Goal: Task Accomplishment & Management: Use online tool/utility

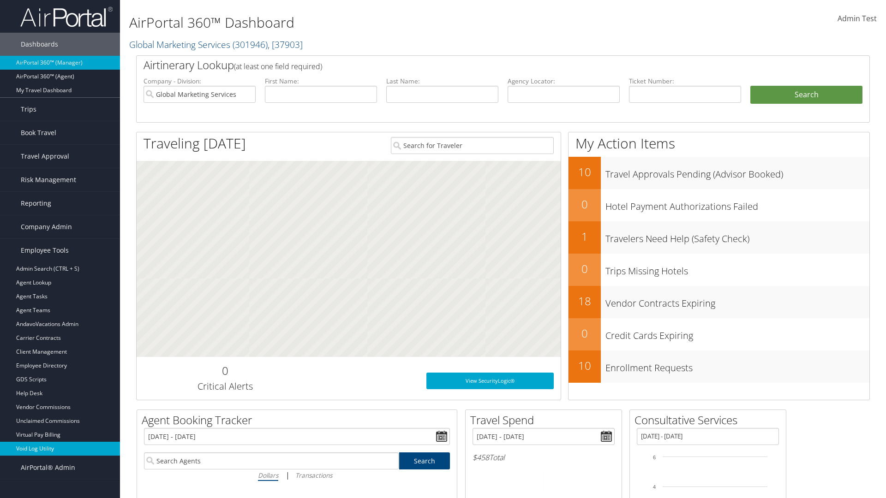
click at [60, 449] on link "Void Log Utility" at bounding box center [60, 449] width 120 height 14
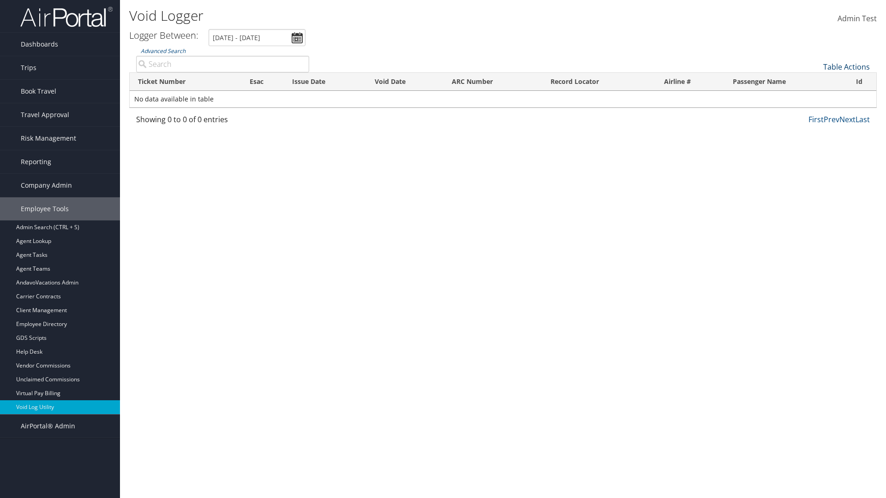
click at [846, 67] on link "Table Actions" at bounding box center [846, 67] width 47 height 10
click at [815, 81] on link "Export as CSV" at bounding box center [815, 81] width 121 height 16
click at [846, 67] on link "Table Actions" at bounding box center [846, 67] width 47 height 10
click at [815, 90] on link "Column Visibility" at bounding box center [815, 90] width 121 height 16
click at [815, 82] on link "Ticket Number" at bounding box center [815, 82] width 121 height 16
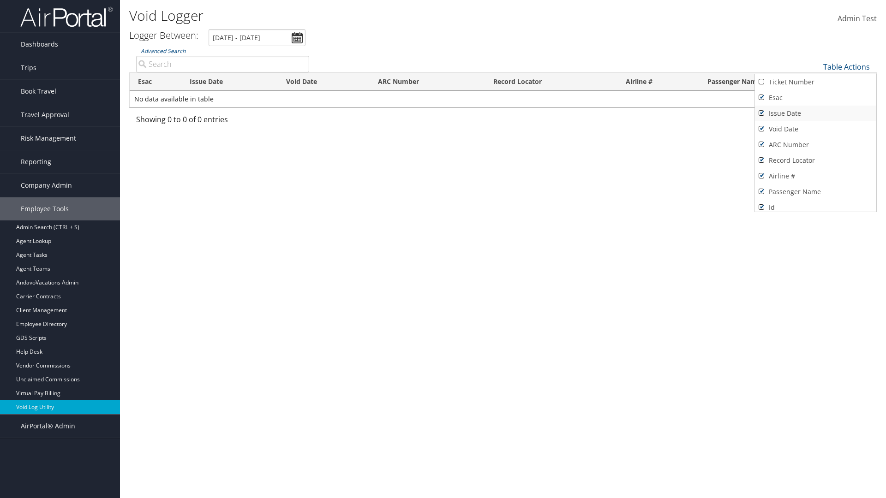
click at [815, 114] on link "Issue Date" at bounding box center [815, 114] width 121 height 16
click at [815, 98] on link "Esac" at bounding box center [815, 98] width 121 height 16
click at [815, 129] on link "Void Date" at bounding box center [815, 129] width 121 height 16
click at [815, 145] on link "ARC Number" at bounding box center [815, 145] width 121 height 16
click at [815, 161] on link "Record Locator" at bounding box center [815, 161] width 121 height 16
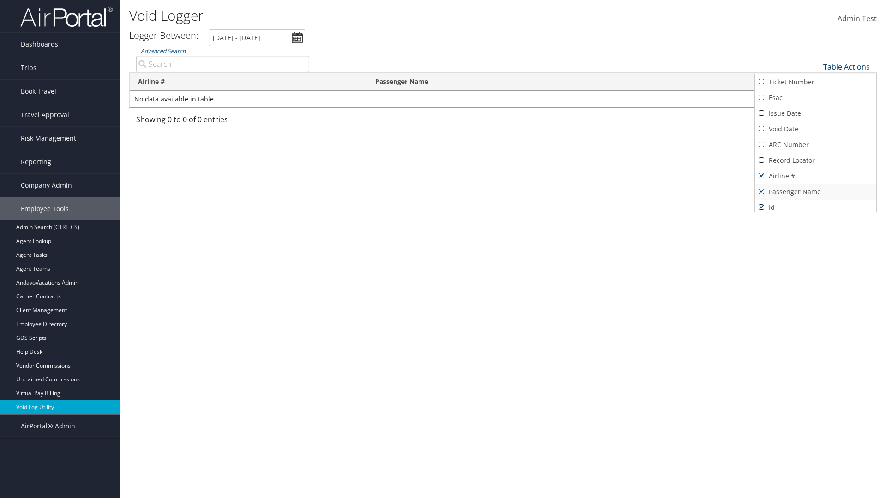
click at [815, 176] on link "Airline #" at bounding box center [815, 176] width 121 height 16
click at [815, 192] on link "Passenger Name" at bounding box center [815, 192] width 121 height 16
click at [443, 249] on div at bounding box center [443, 249] width 886 height 498
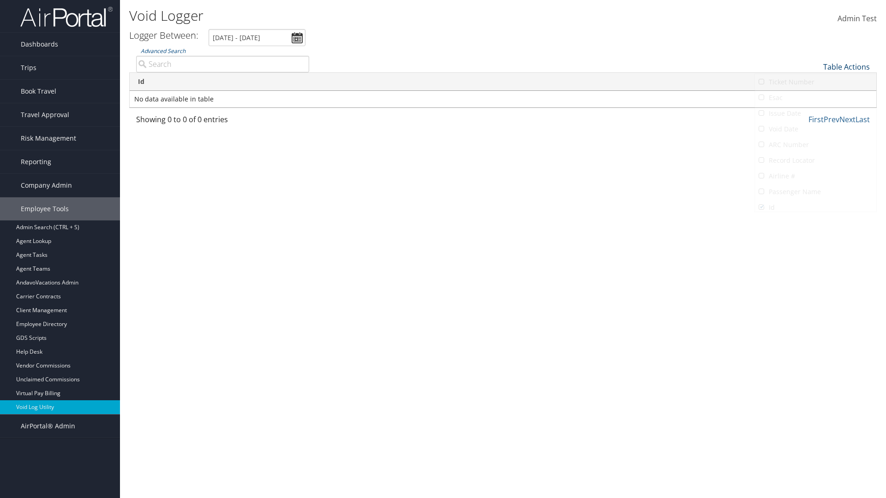
click at [846, 67] on link "Table Actions" at bounding box center [846, 67] width 47 height 10
click at [815, 90] on link "Column Visibility" at bounding box center [815, 90] width 121 height 16
click at [815, 82] on link "Ticket Number" at bounding box center [815, 82] width 121 height 16
click at [815, 114] on link "Issue Date" at bounding box center [815, 114] width 121 height 16
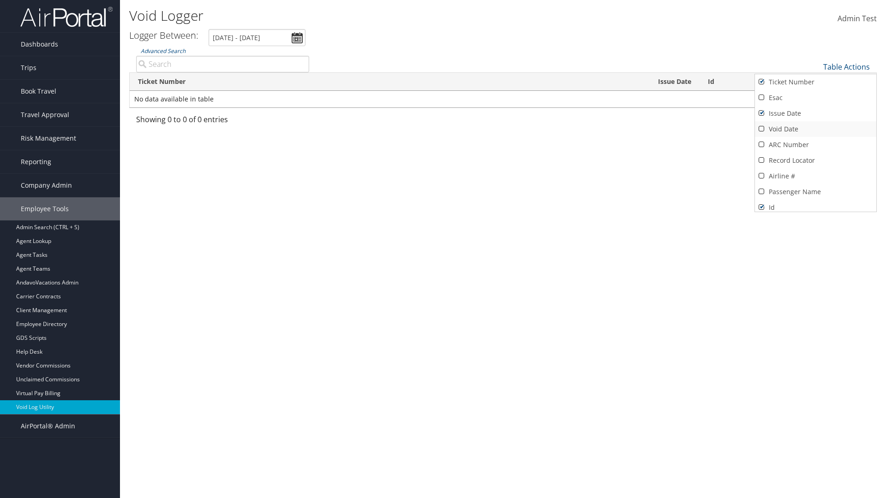
click at [815, 98] on link "Esac" at bounding box center [815, 98] width 121 height 16
click at [815, 129] on link "Void Date" at bounding box center [815, 129] width 121 height 16
click at [815, 145] on link "ARC Number" at bounding box center [815, 145] width 121 height 16
click at [815, 161] on link "Record Locator" at bounding box center [815, 161] width 121 height 16
click at [815, 176] on link "Airline #" at bounding box center [815, 176] width 121 height 16
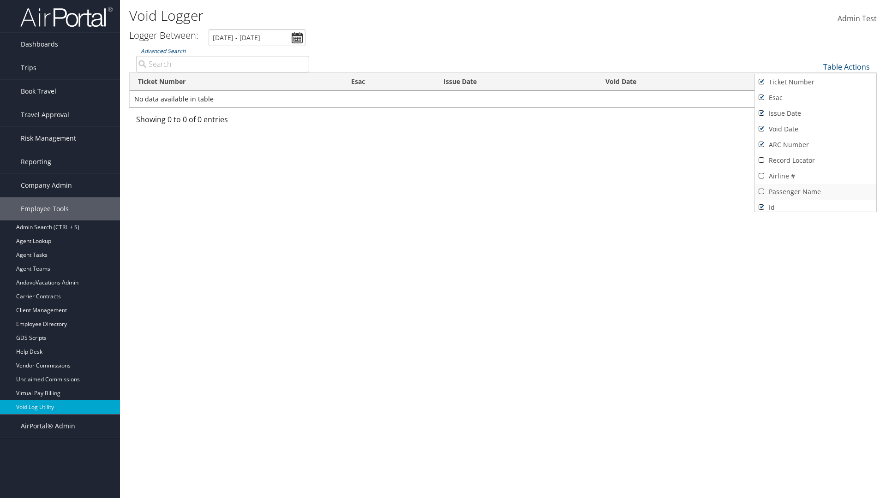
click at [815, 192] on link "Passenger Name" at bounding box center [815, 192] width 121 height 16
click at [443, 249] on div at bounding box center [443, 249] width 886 height 498
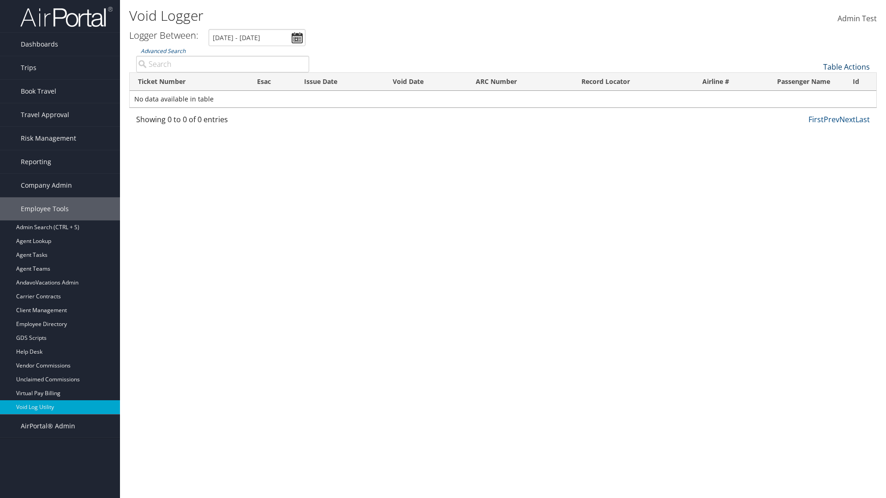
click at [846, 67] on link "Table Actions" at bounding box center [846, 67] width 47 height 10
click at [815, 98] on link "25" at bounding box center [815, 98] width 121 height 16
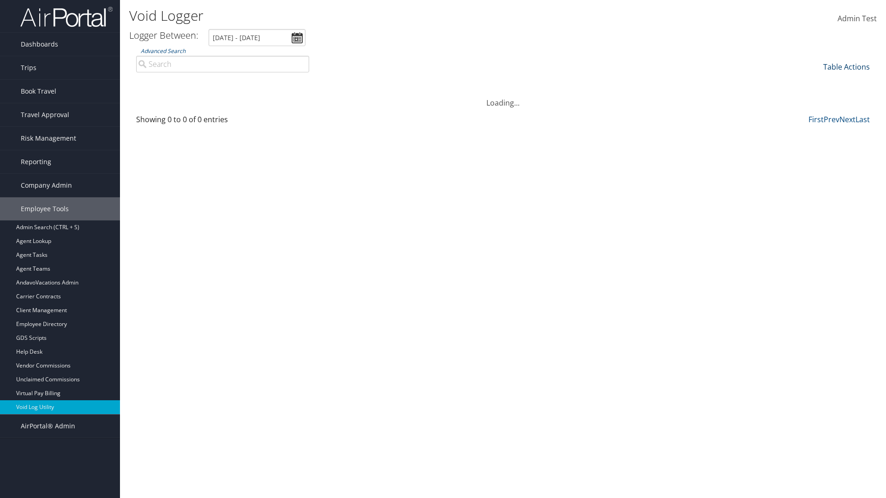
click at [846, 67] on link "Table Actions" at bounding box center [846, 67] width 47 height 10
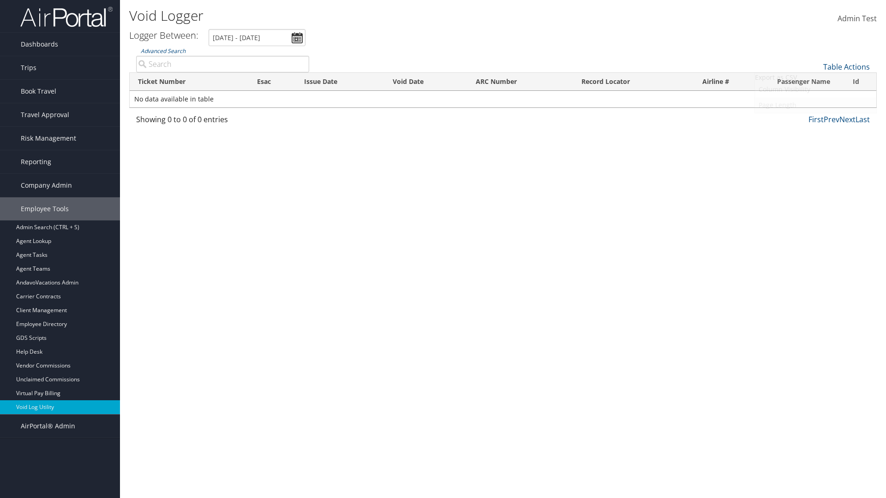
click at [815, 105] on link "Page Length" at bounding box center [815, 105] width 121 height 16
